Goal: Task Accomplishment & Management: Manage account settings

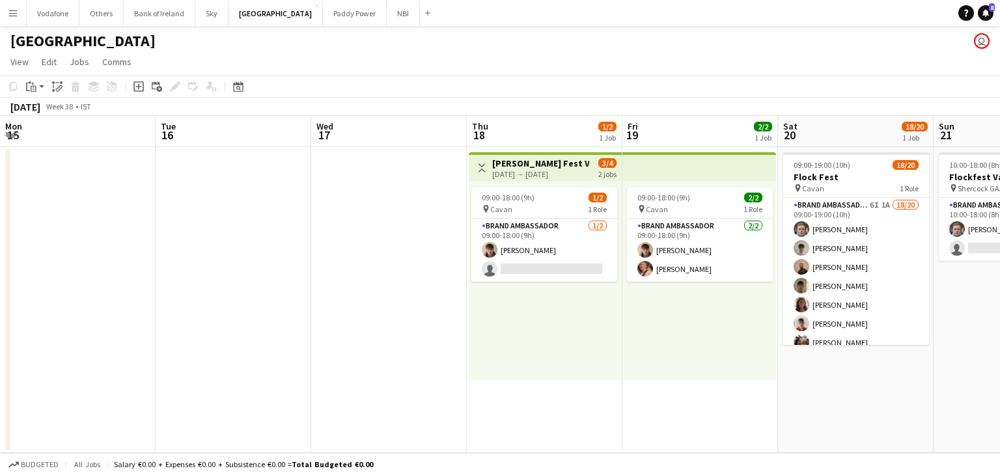
scroll to position [0, 415]
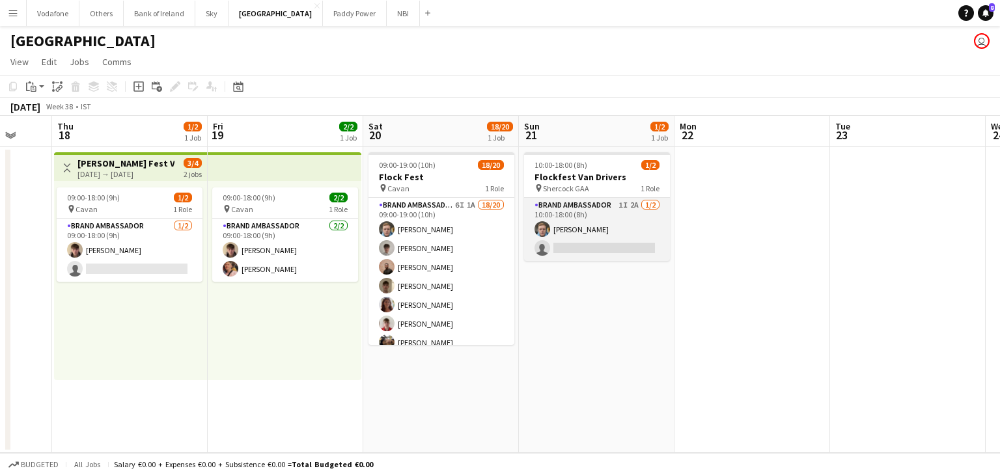
click at [638, 246] on app-card-role "Brand Ambassador 1I 2A [DATE] 10:00-18:00 (8h) [PERSON_NAME] single-neutral-act…" at bounding box center [597, 229] width 146 height 63
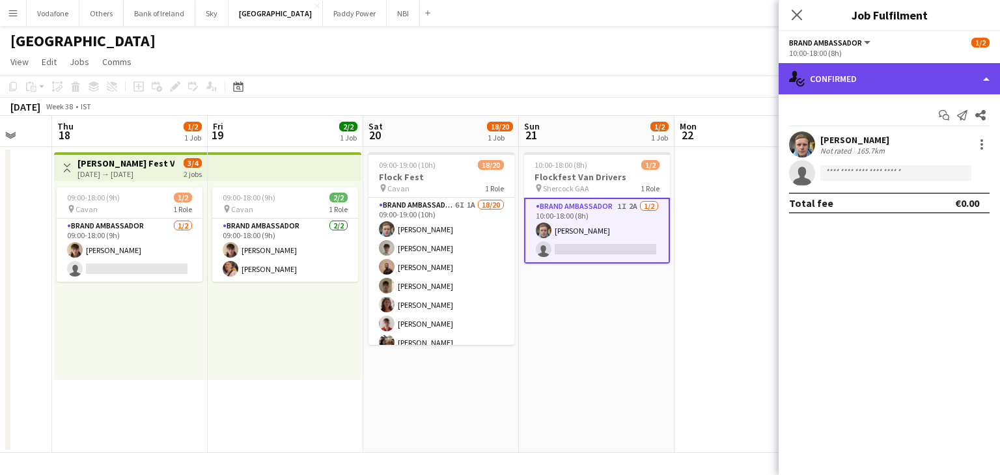
click at [853, 79] on div "single-neutral-actions-check-2 Confirmed" at bounding box center [889, 78] width 221 height 31
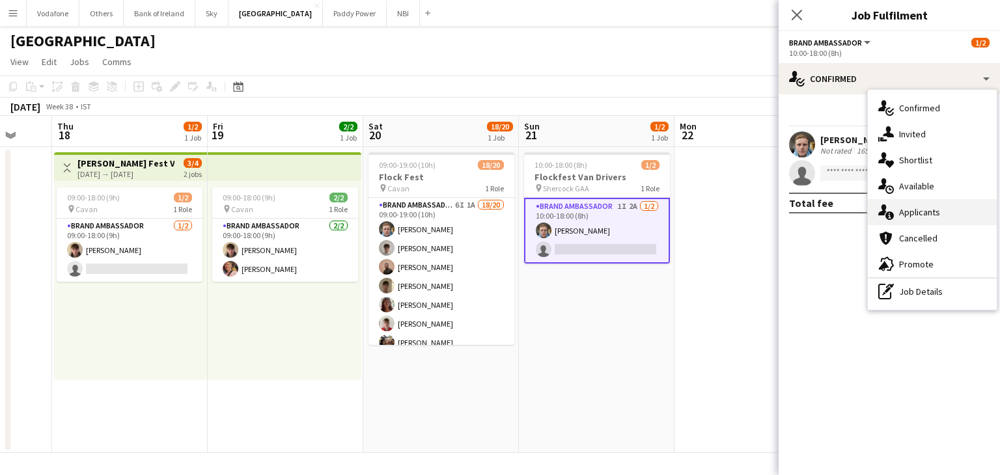
click at [911, 209] on div "single-neutral-actions-information Applicants" at bounding box center [932, 212] width 129 height 26
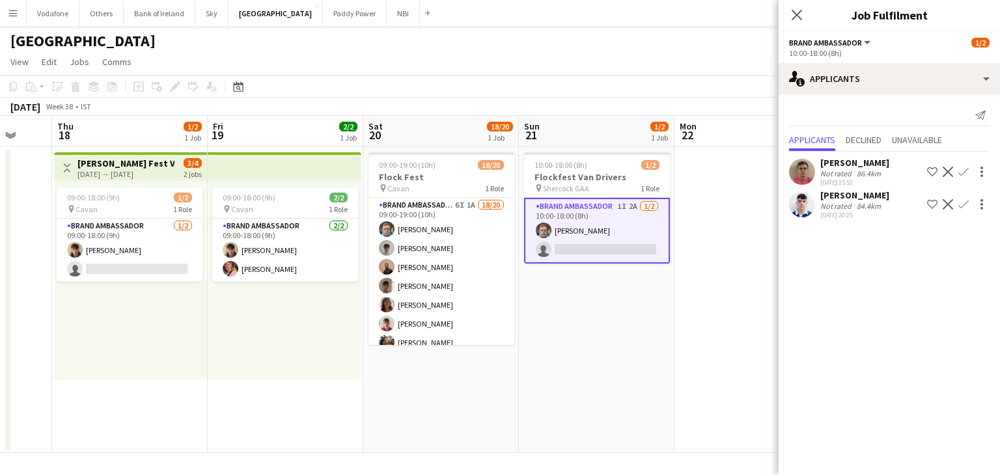
click at [742, 226] on app-date-cell at bounding box center [753, 300] width 156 height 306
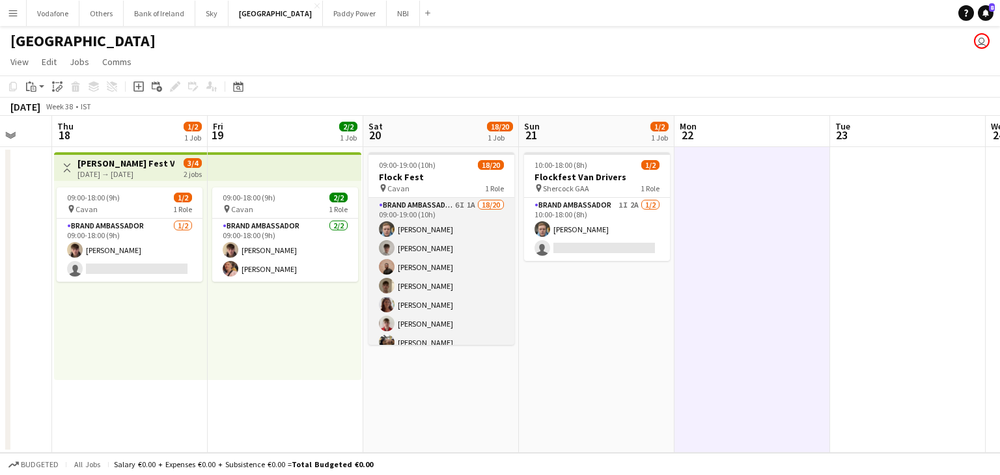
click at [440, 235] on app-card-role "Brand Ambassador 6I 1A 18/20 09:00-19:00 (10h) [PERSON_NAME] [PERSON_NAME] [PER…" at bounding box center [442, 399] width 146 height 403
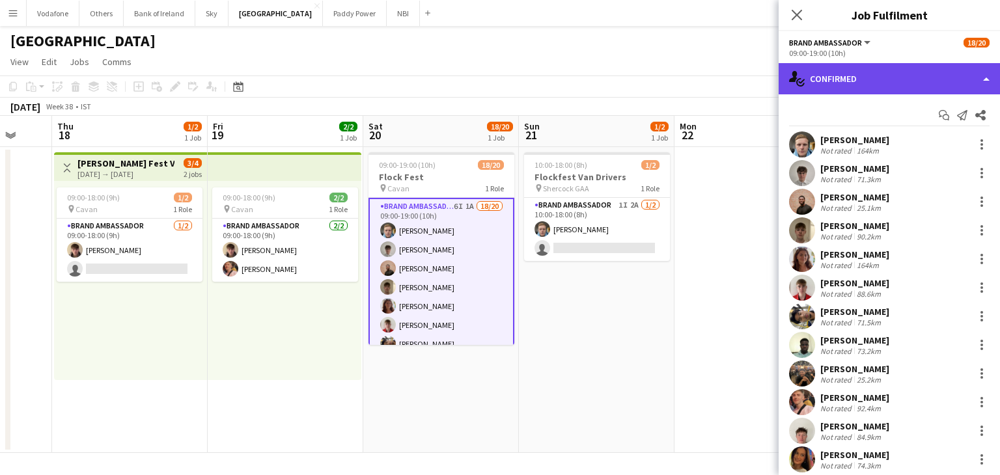
drag, startPoint x: 870, startPoint y: 92, endPoint x: 871, endPoint y: 76, distance: 16.3
click at [870, 91] on div "single-neutral-actions-check-2 Confirmed" at bounding box center [889, 78] width 221 height 31
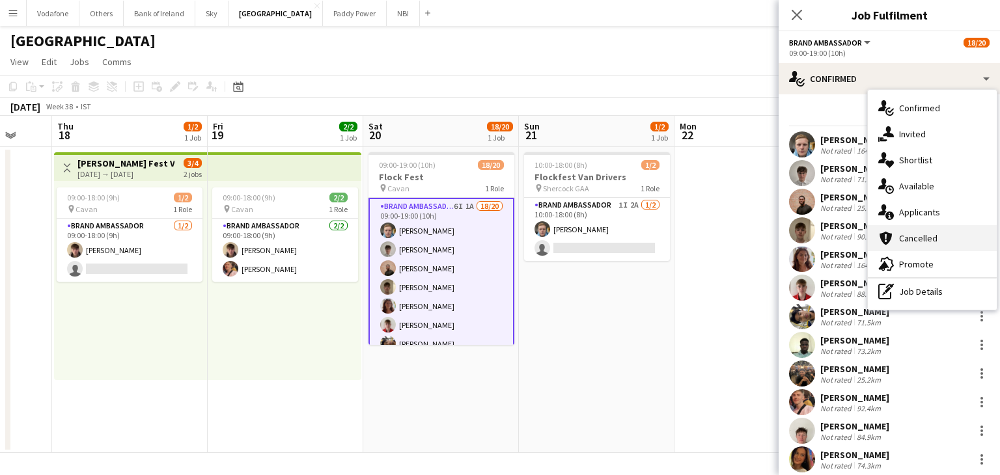
click at [942, 225] on div "single-neutral-actions-information Applicants" at bounding box center [932, 212] width 129 height 26
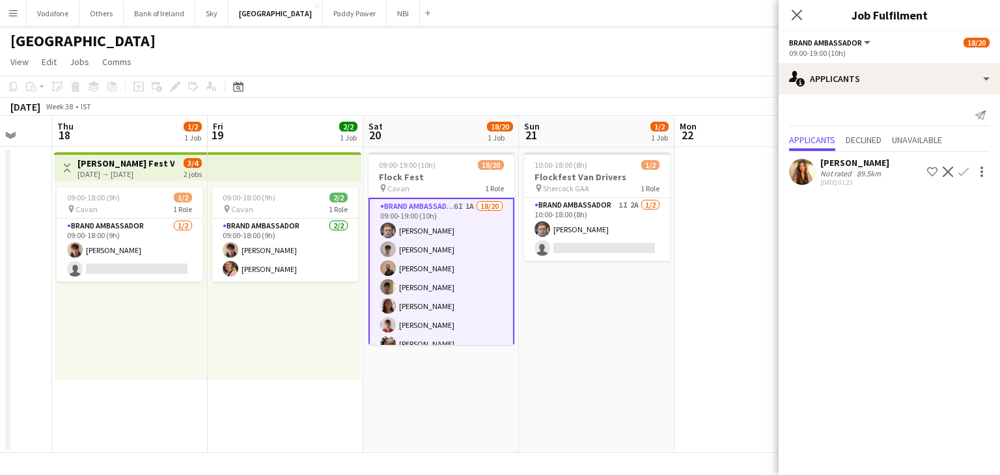
click at [711, 249] on app-date-cell at bounding box center [753, 300] width 156 height 306
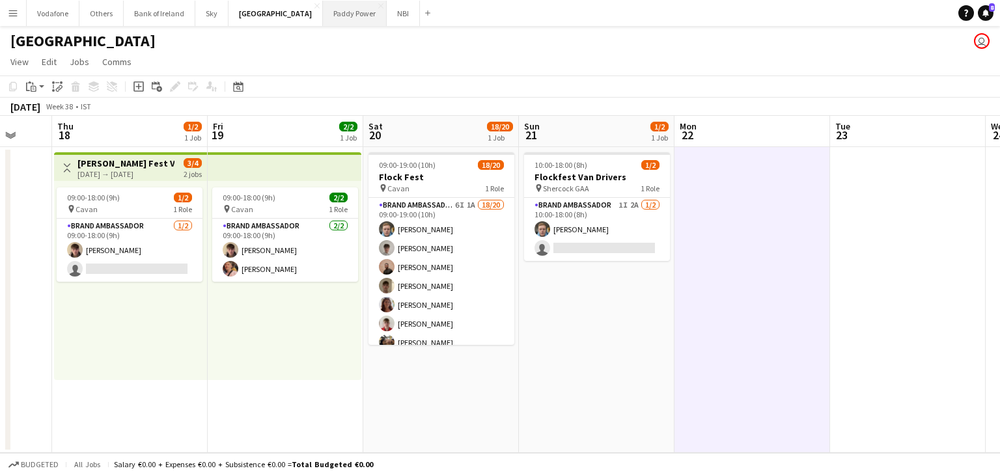
click at [328, 21] on button "Paddy Power Close" at bounding box center [355, 13] width 64 height 25
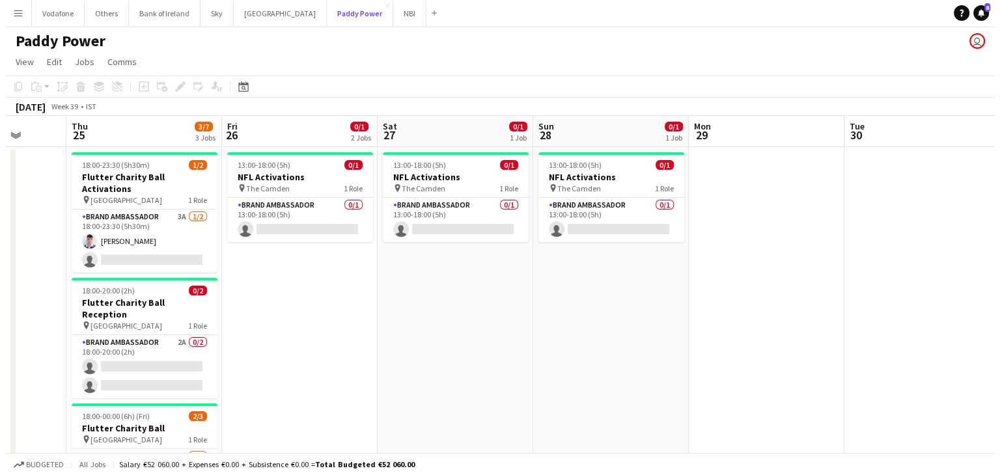
scroll to position [0, 405]
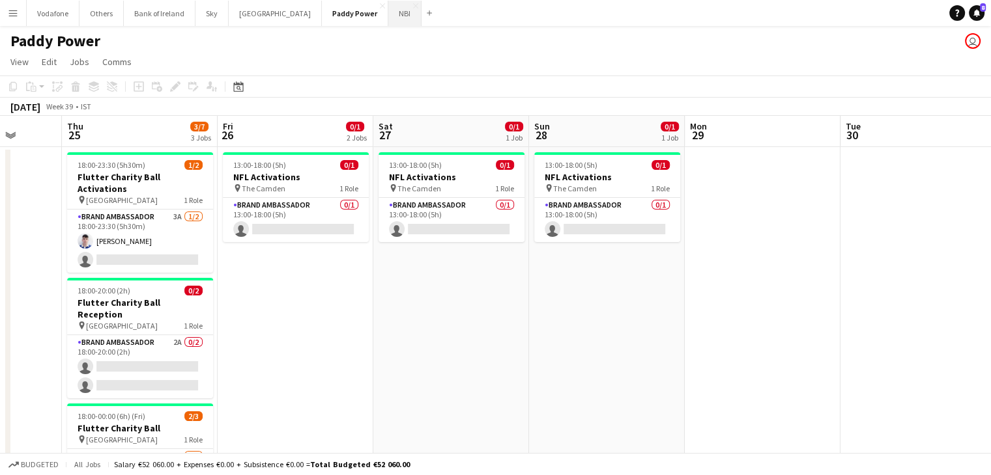
click at [388, 12] on button "NBI Close" at bounding box center [404, 13] width 33 height 25
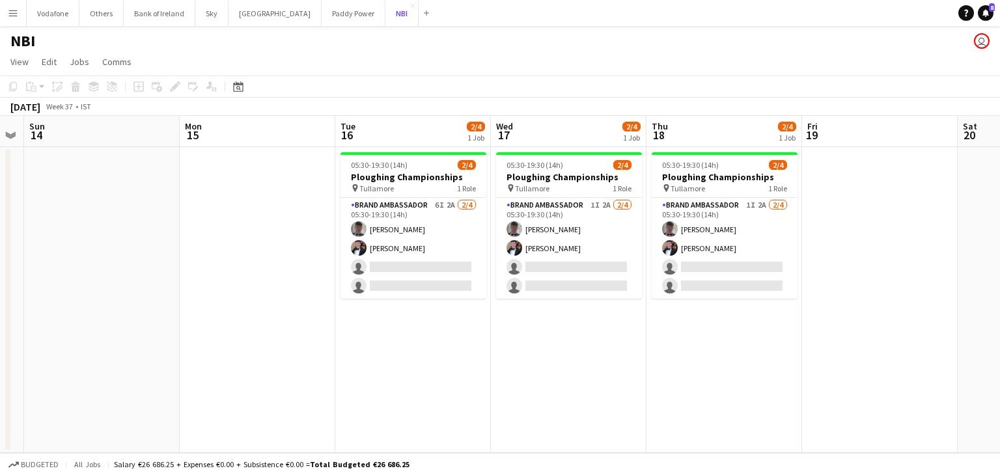
scroll to position [0, 350]
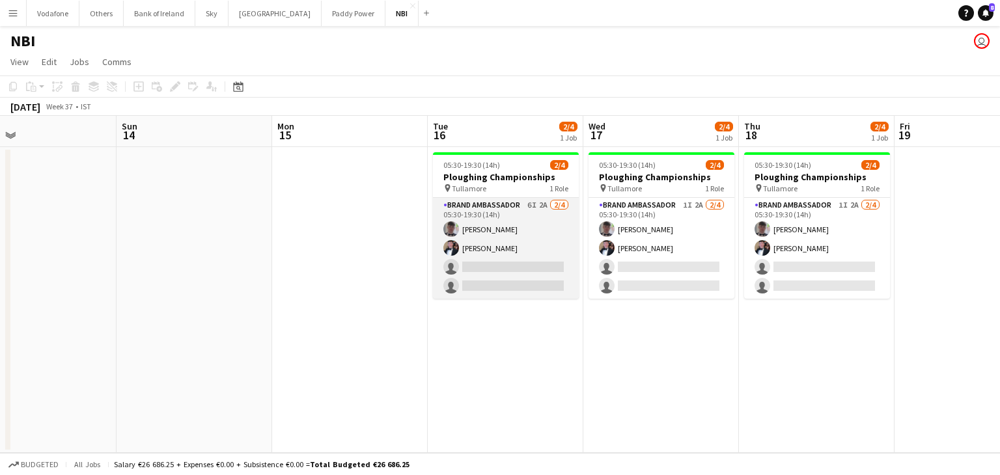
click at [490, 242] on app-card-role "Brand Ambassador 6I 2A [DATE] 05:30-19:30 (14h) [PERSON_NAME] [PERSON_NAME] sin…" at bounding box center [506, 248] width 146 height 101
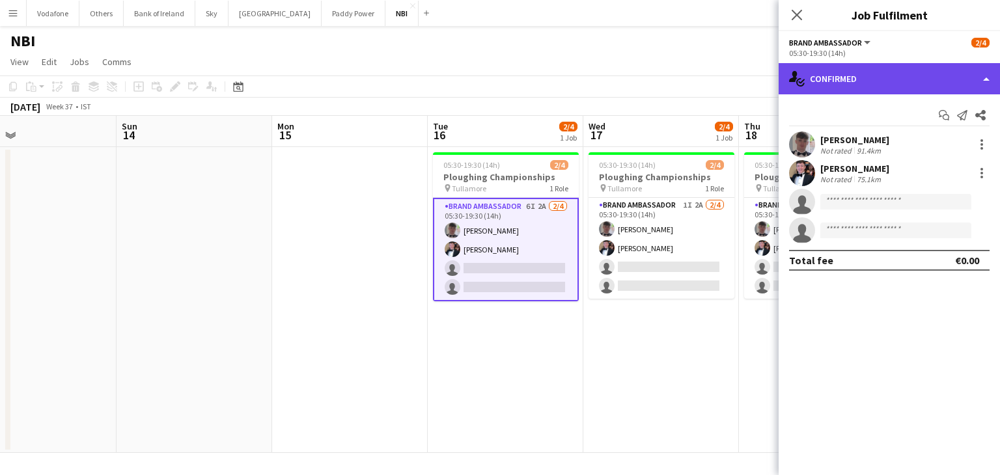
click at [871, 88] on div "single-neutral-actions-check-2 Confirmed" at bounding box center [889, 78] width 221 height 31
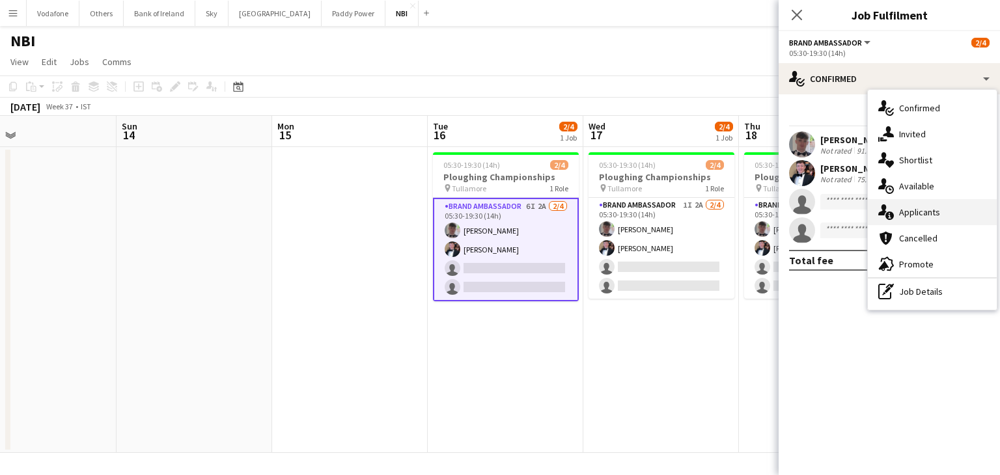
click at [924, 224] on div "single-neutral-actions-information Applicants" at bounding box center [932, 212] width 129 height 26
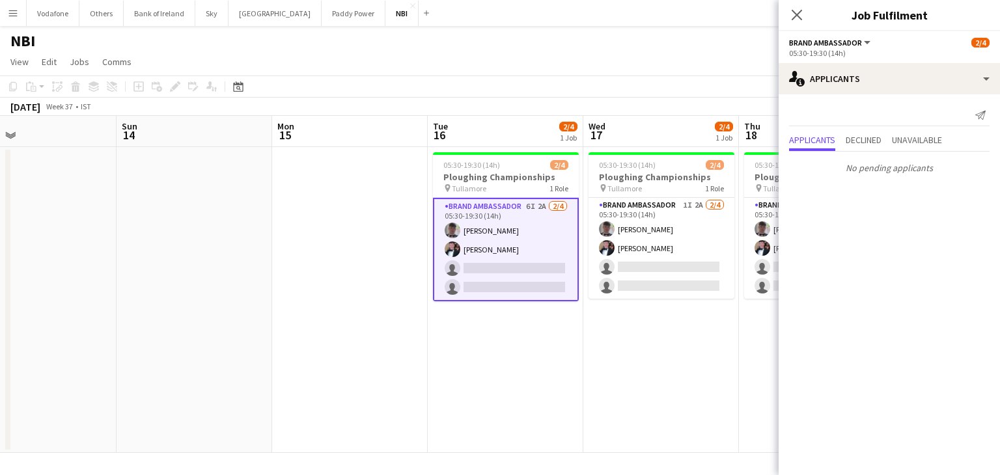
click at [309, 225] on app-date-cell at bounding box center [350, 300] width 156 height 306
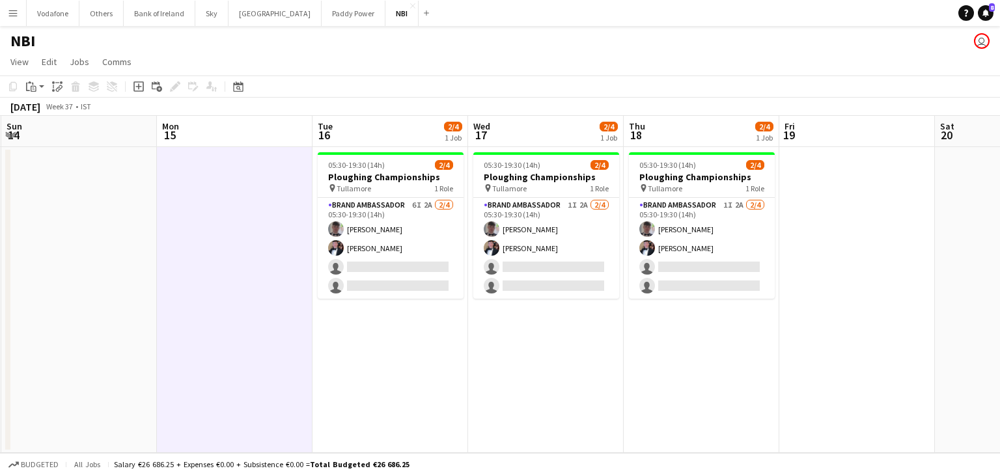
scroll to position [0, 471]
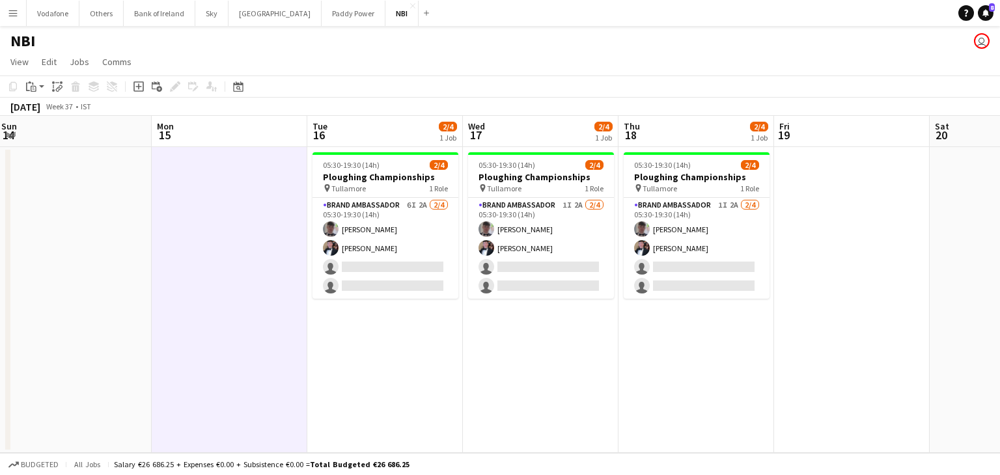
click at [847, 282] on app-calendar-viewport "Thu 11 Fri 12 Sat 13 Sun 14 Mon 15 Tue 16 2/4 1 Job Wed 17 2/4 1 Job Thu 18 2/4…" at bounding box center [500, 284] width 1000 height 337
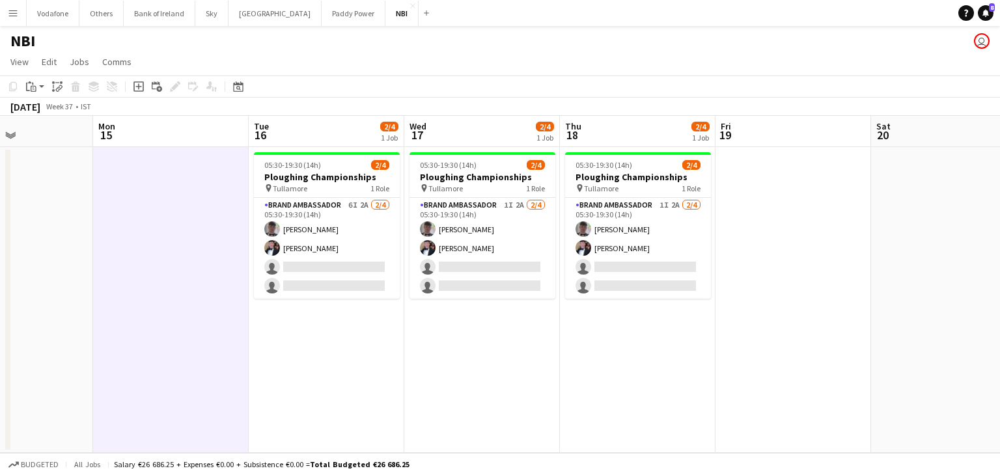
scroll to position [0, 593]
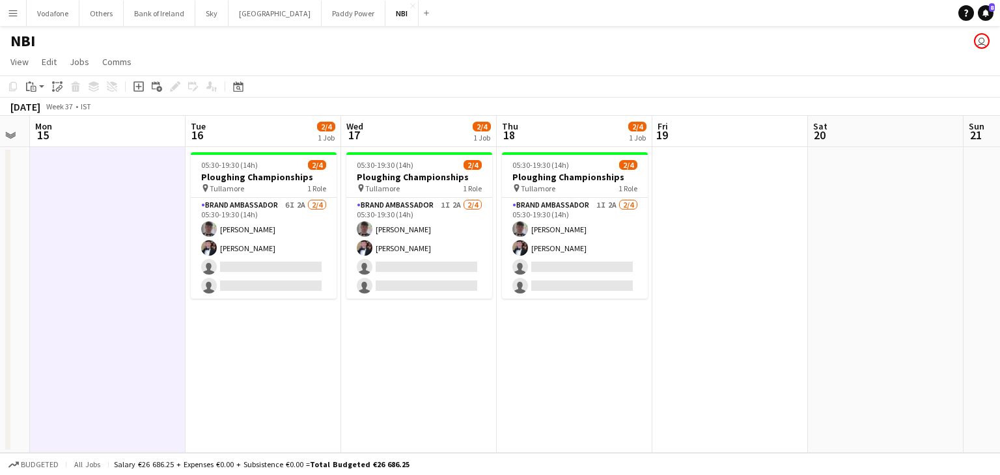
drag, startPoint x: 822, startPoint y: 273, endPoint x: 700, endPoint y: 285, distance: 122.4
click at [700, 285] on app-calendar-viewport "Thu 11 Fri 12 Sat 13 Sun 14 Mon 15 Tue 16 2/4 1 Job Wed 17 2/4 1 Job Thu 18 2/4…" at bounding box center [500, 284] width 1000 height 337
click at [911, 262] on app-date-cell at bounding box center [886, 300] width 156 height 306
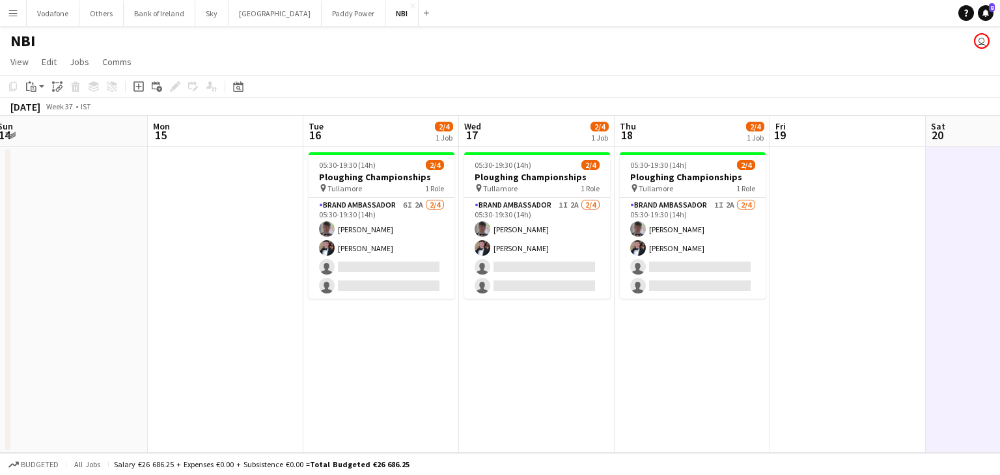
scroll to position [0, 475]
click at [869, 223] on app-date-cell at bounding box center [848, 300] width 156 height 306
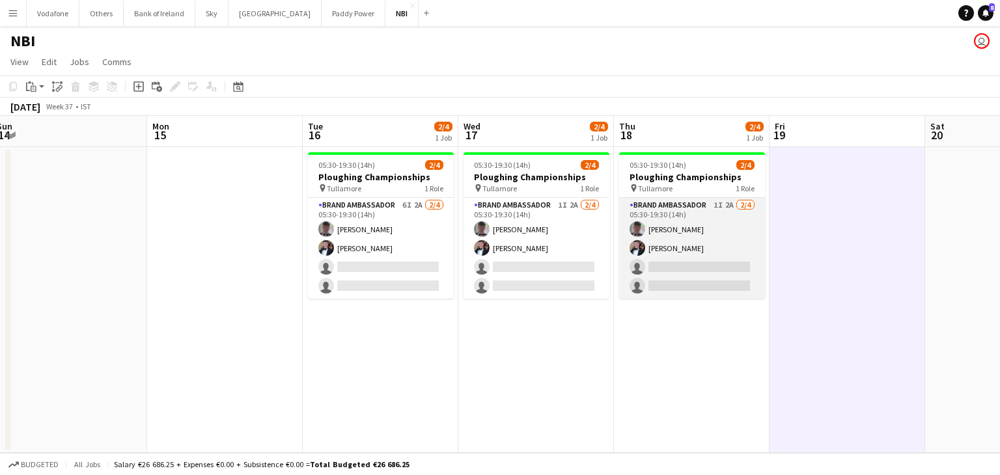
scroll to position [0, 475]
click at [713, 220] on app-card-role "Brand Ambassador 1I 2A [DATE] 05:30-19:30 (14h) [PERSON_NAME] [PERSON_NAME] sin…" at bounding box center [693, 248] width 146 height 101
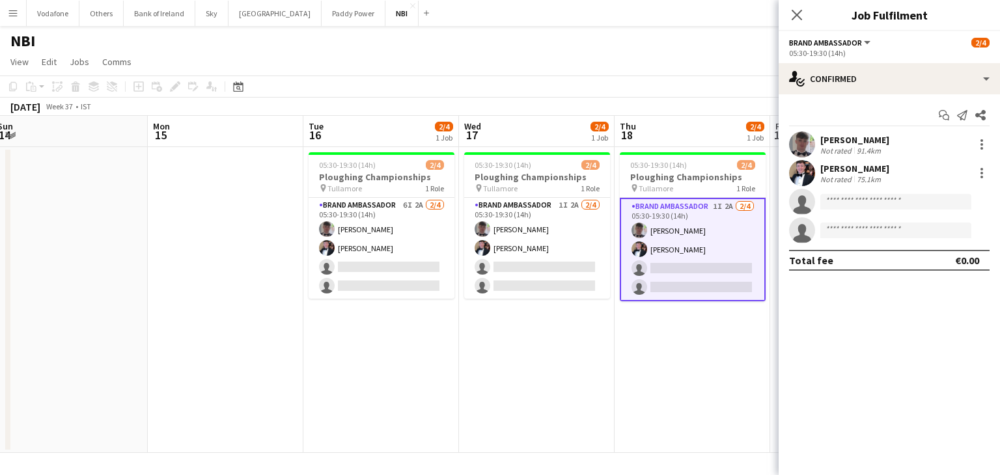
click at [808, 94] on div "Start chat Send notification Share [PERSON_NAME] Not rated 91.4km [GEOGRAPHIC_D…" at bounding box center [889, 187] width 221 height 187
click at [251, 312] on app-date-cell at bounding box center [226, 300] width 156 height 306
